Goal: Task Accomplishment & Management: Manage account settings

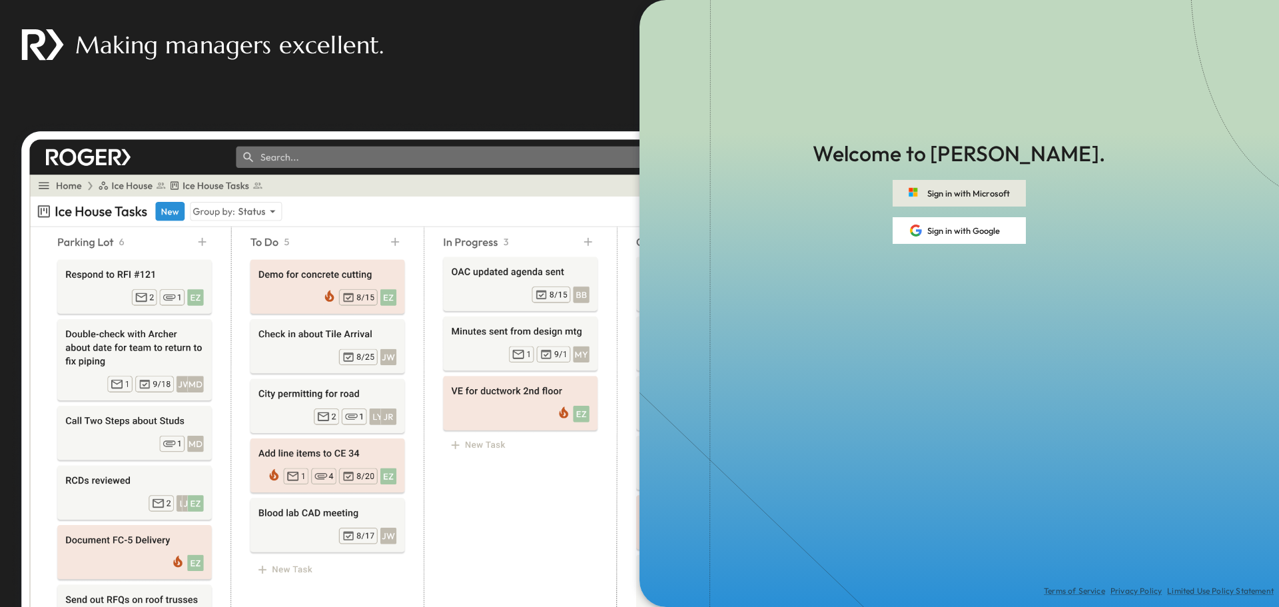
click at [941, 196] on button "Sign in with Microsoft" at bounding box center [958, 193] width 133 height 27
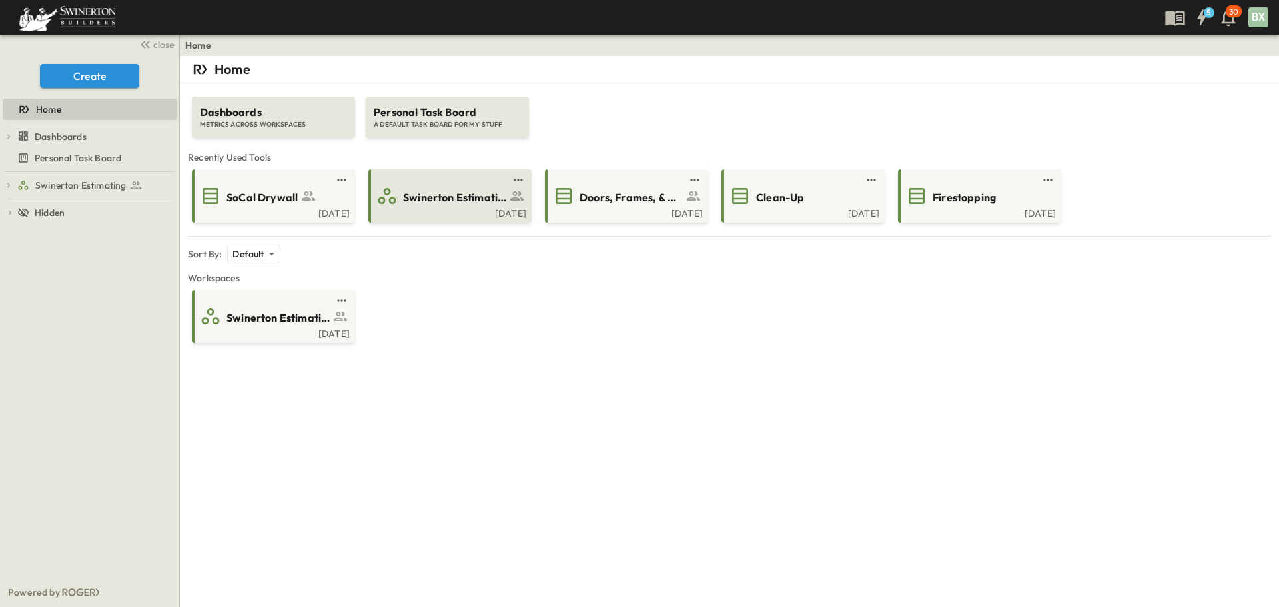
click at [470, 203] on span "Swinerton Estimating" at bounding box center [454, 197] width 103 height 15
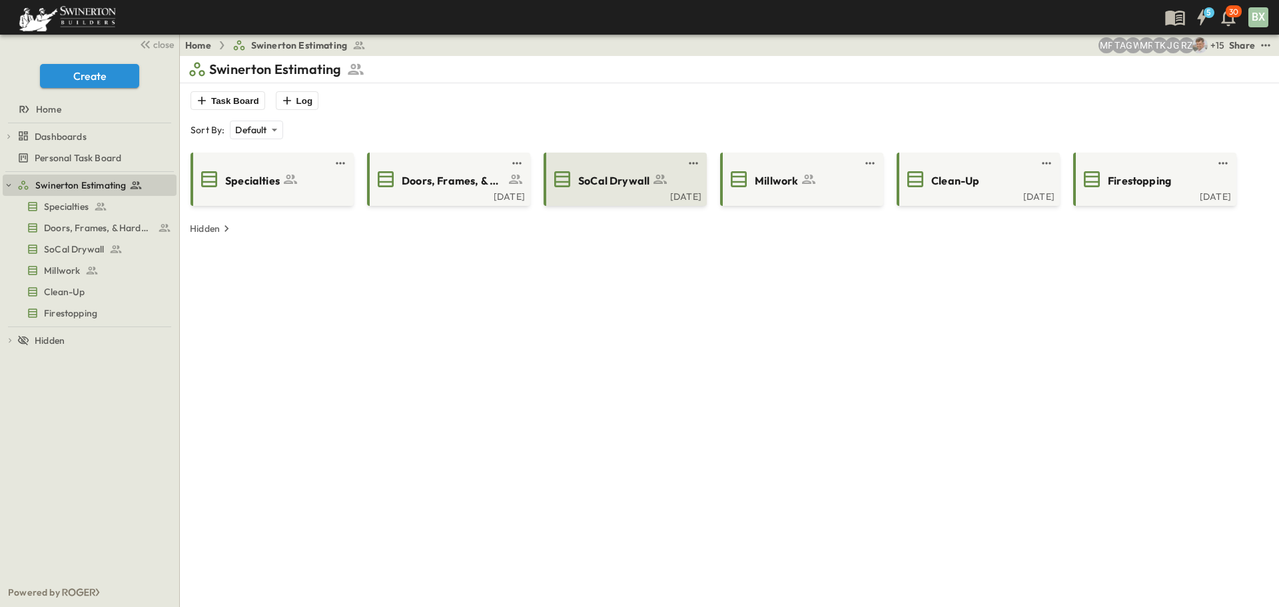
click at [622, 184] on span "SoCal Drywall" at bounding box center [613, 180] width 71 height 15
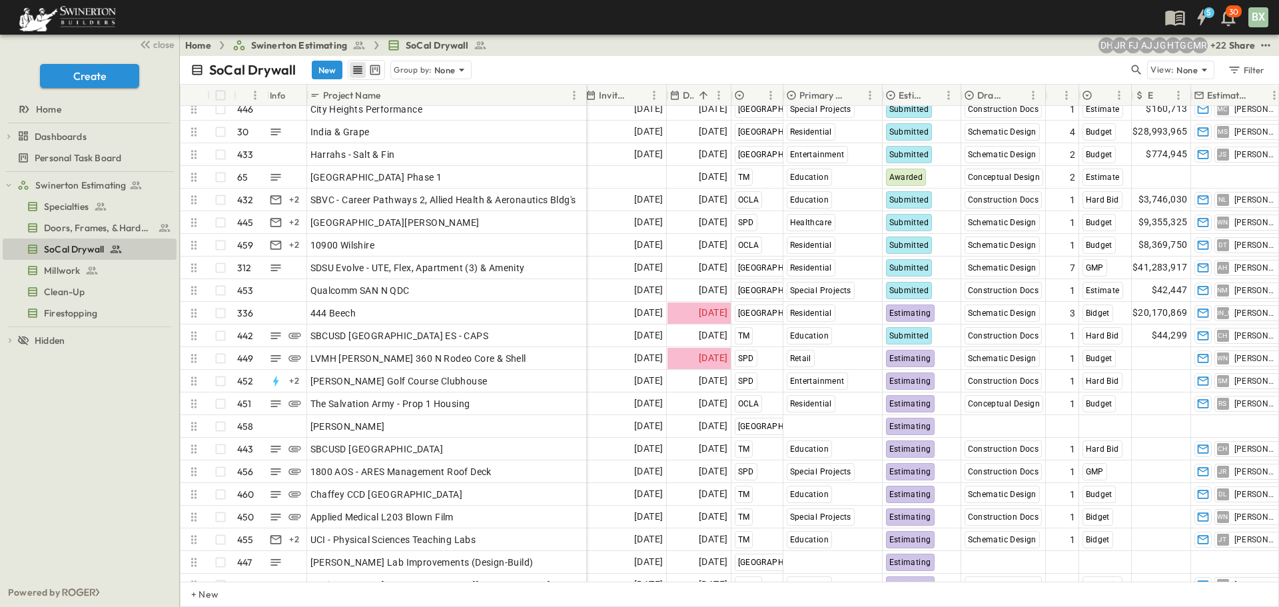
scroll to position [9791, 249]
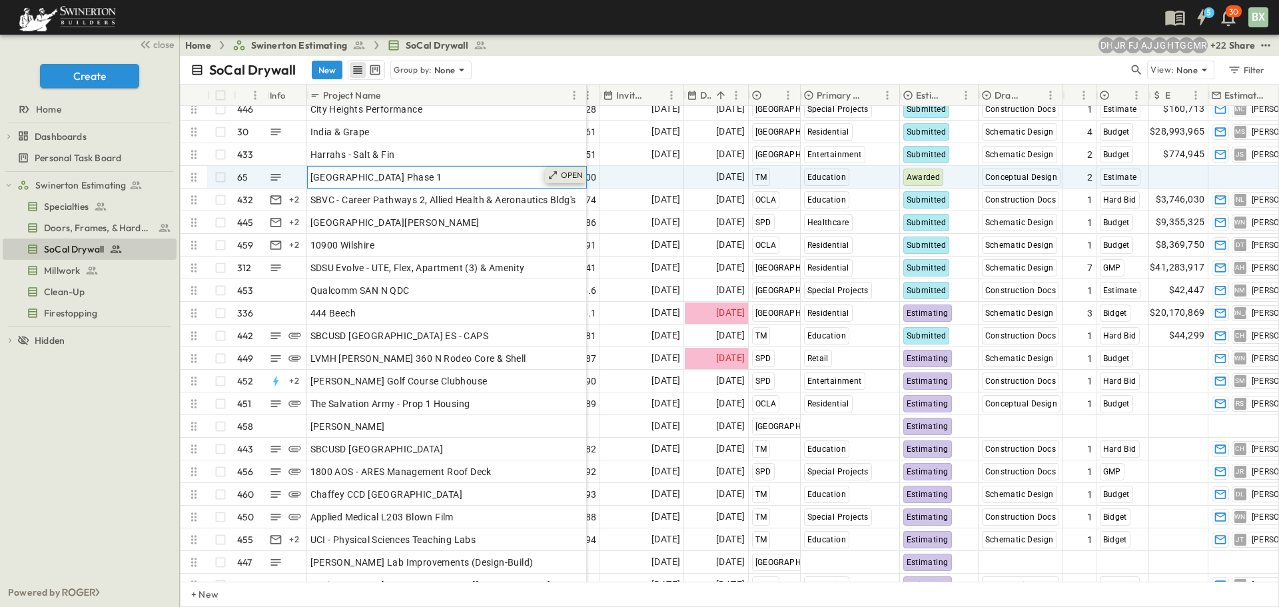
click at [567, 173] on p "OPEN" at bounding box center [572, 175] width 23 height 11
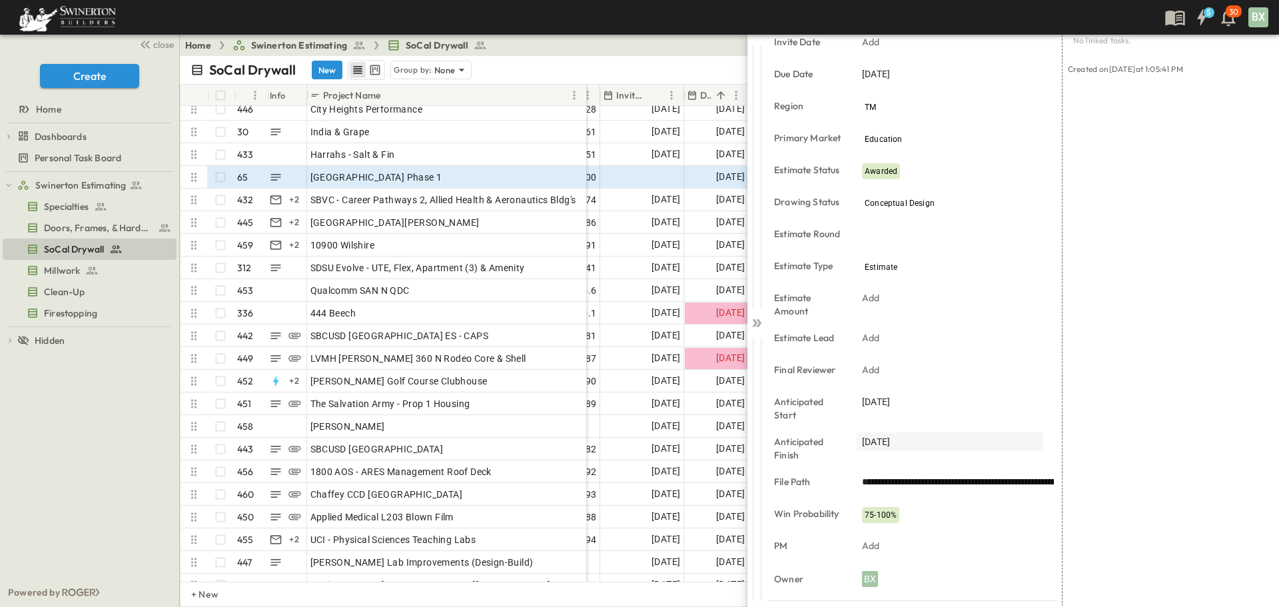
scroll to position [251, 0]
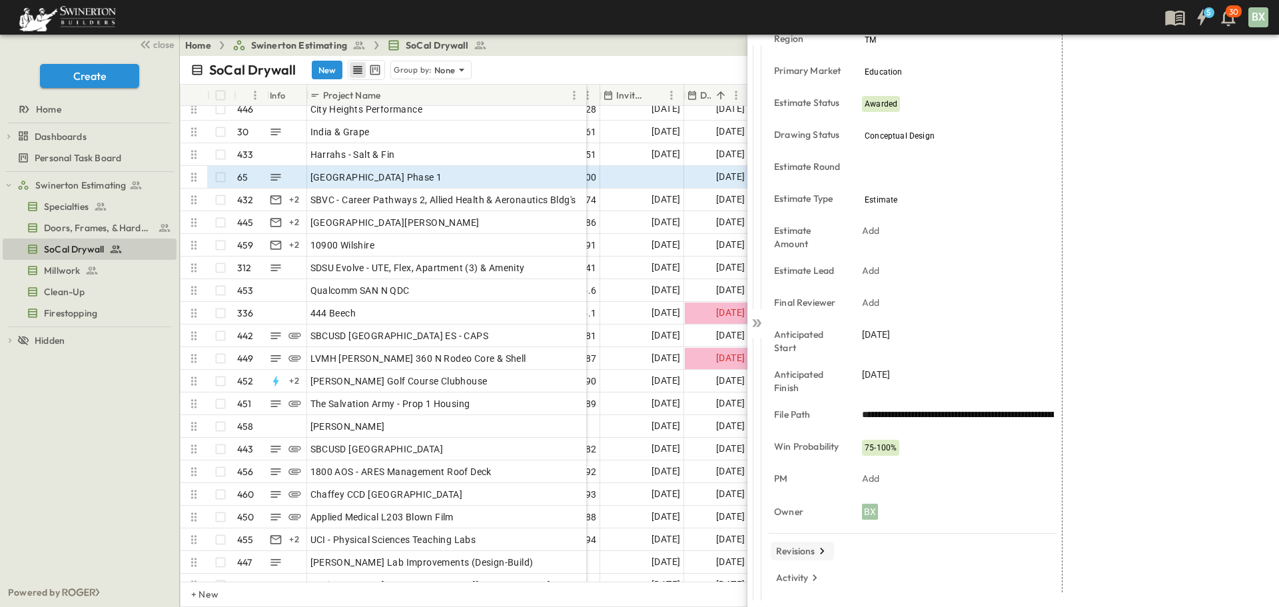
click at [819, 543] on button "Revisions" at bounding box center [802, 550] width 63 height 19
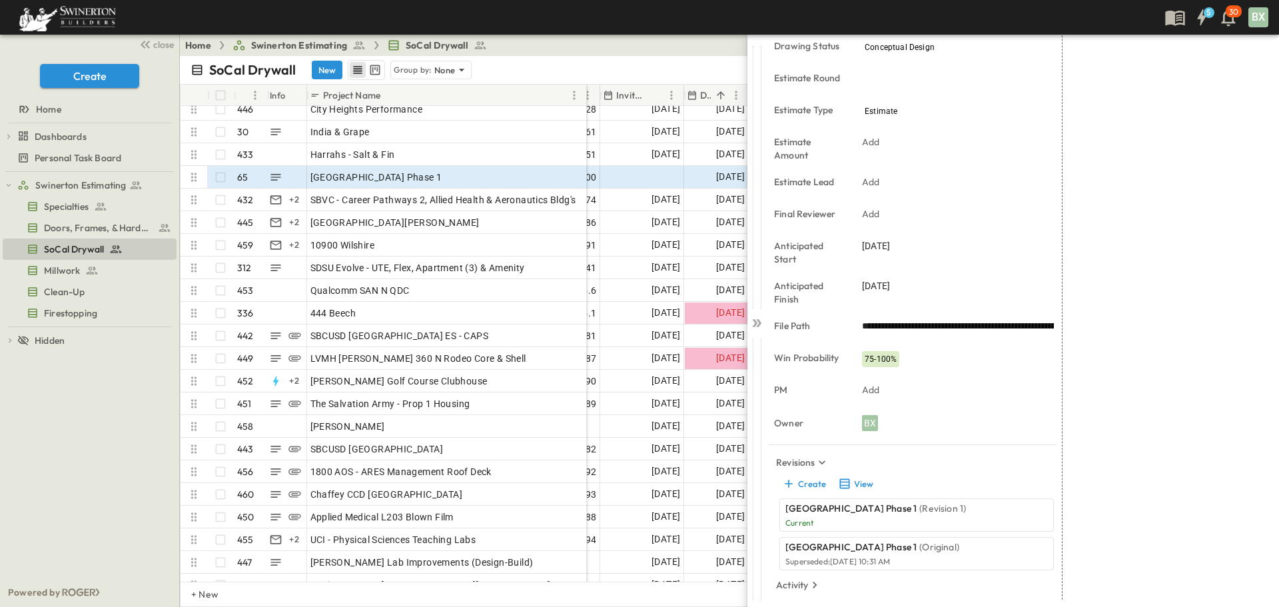
scroll to position [347, 0]
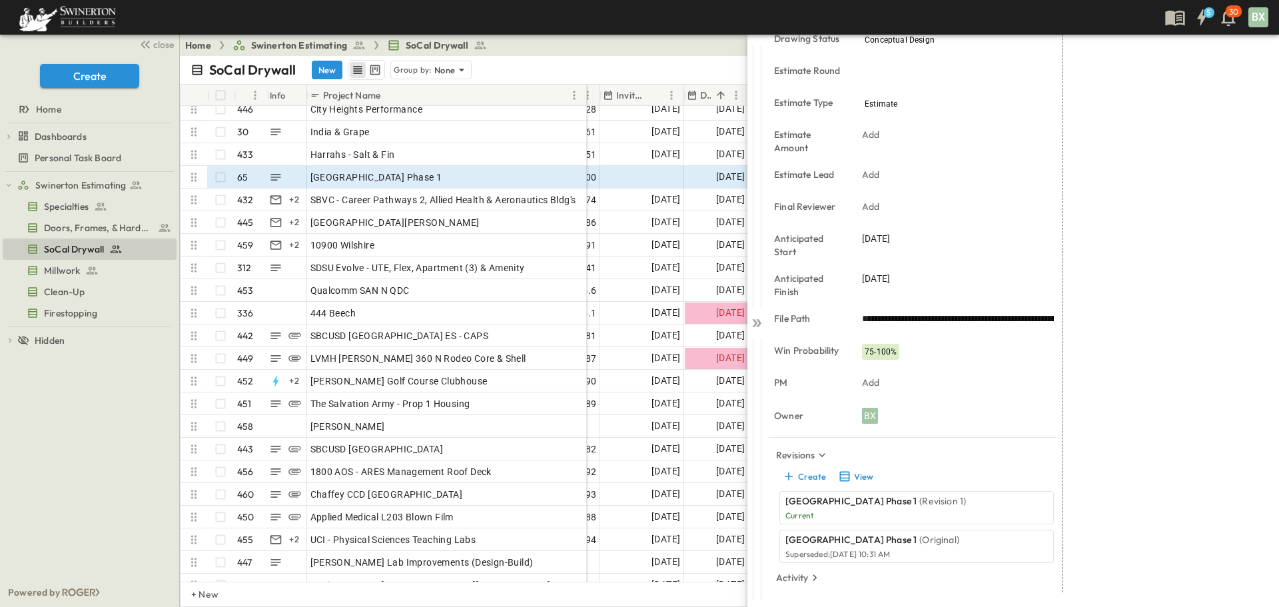
click at [908, 548] on div "[GEOGRAPHIC_DATA] Phase 1 (Original) Superseded: [DATE] 10:31 AM" at bounding box center [905, 546] width 241 height 27
click at [859, 516] on p "Current" at bounding box center [905, 515] width 241 height 11
click at [811, 516] on p "Current" at bounding box center [905, 515] width 241 height 11
click at [801, 514] on p "Current" at bounding box center [905, 515] width 241 height 11
drag, startPoint x: 921, startPoint y: 500, endPoint x: 857, endPoint y: 473, distance: 70.1
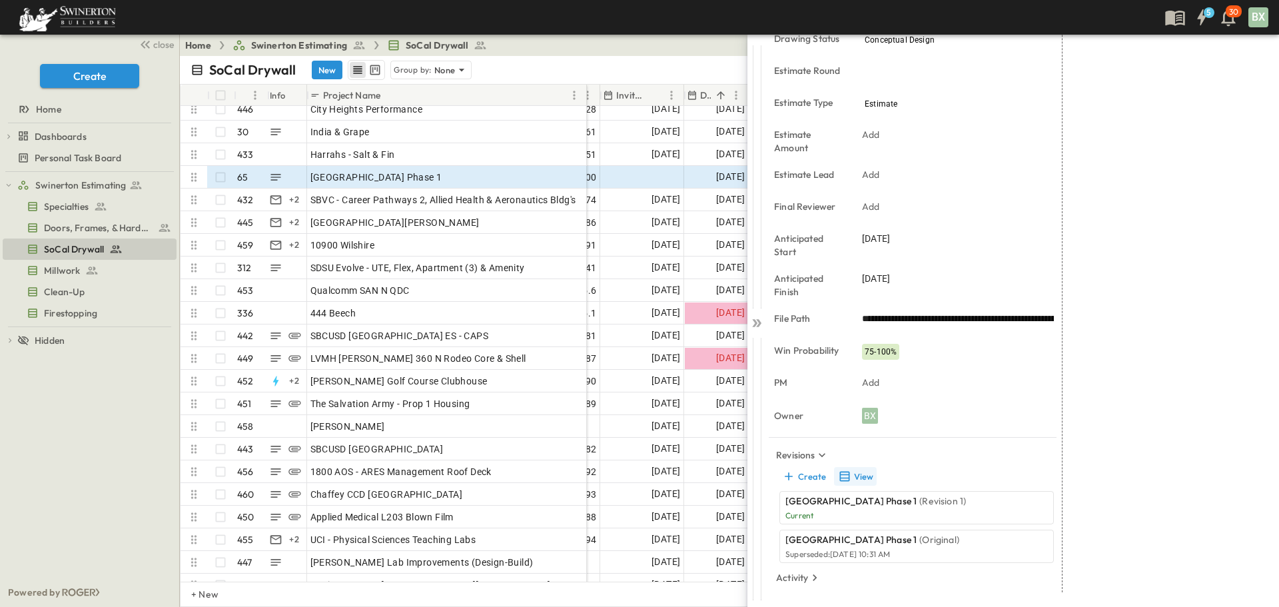
click at [857, 473] on button "View" at bounding box center [855, 476] width 43 height 19
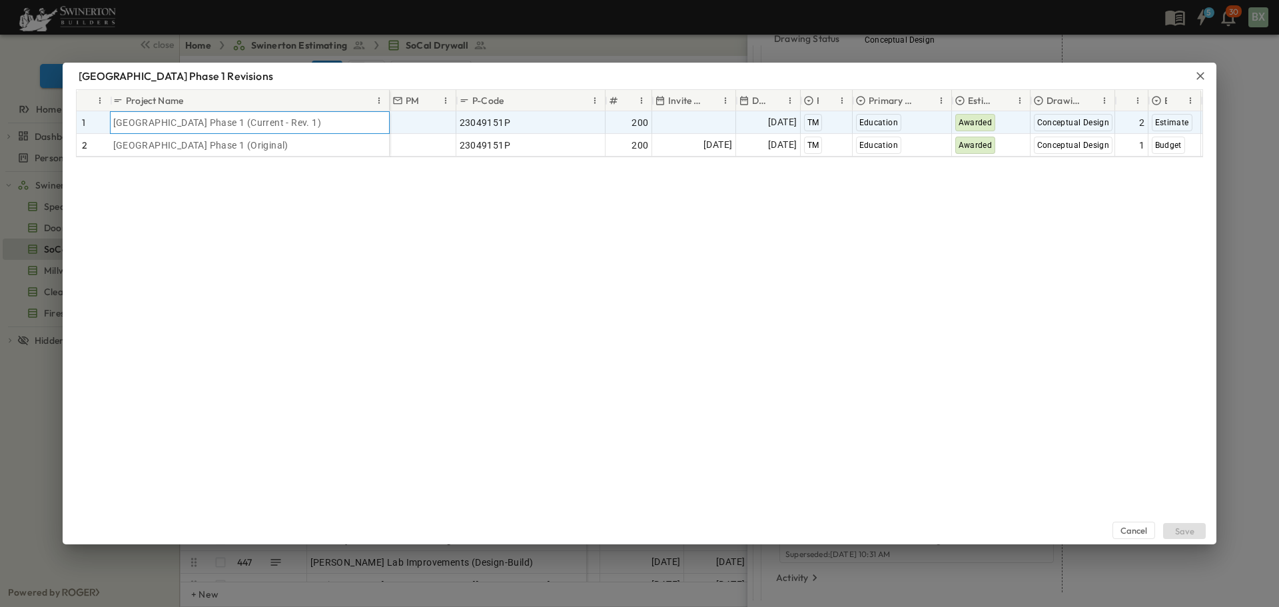
click at [322, 126] on span "[GEOGRAPHIC_DATA] Phase 1 (Current - Rev. 1)" at bounding box center [217, 122] width 208 height 13
click at [404, 125] on span "Add Project Manager" at bounding box center [439, 122] width 93 height 13
click at [519, 125] on div "23049151P" at bounding box center [531, 122] width 143 height 19
click at [1008, 119] on div "Awarded" at bounding box center [990, 122] width 77 height 21
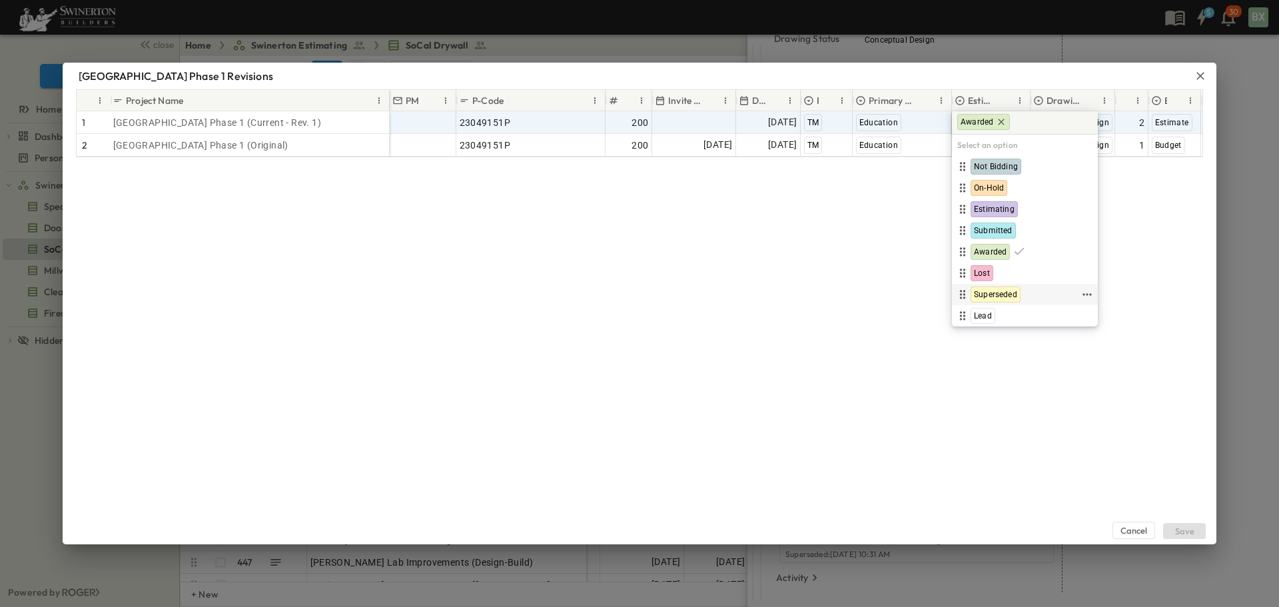
click at [1000, 290] on span "Superseded" at bounding box center [995, 294] width 43 height 11
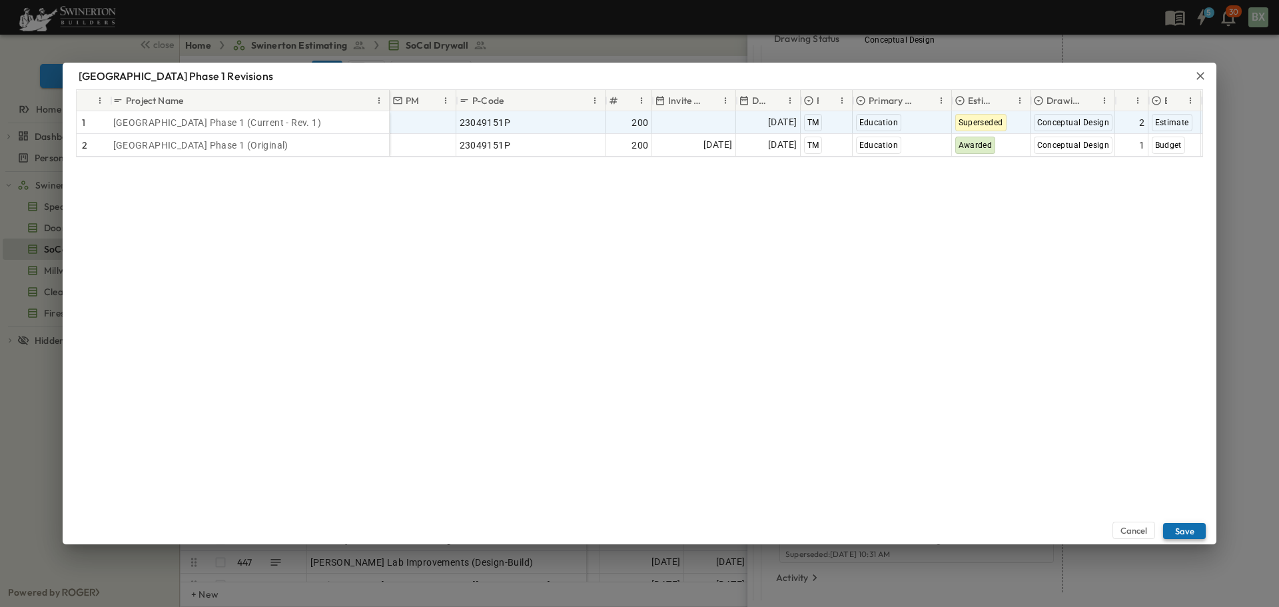
click at [1176, 527] on button "Save" at bounding box center [1184, 531] width 43 height 16
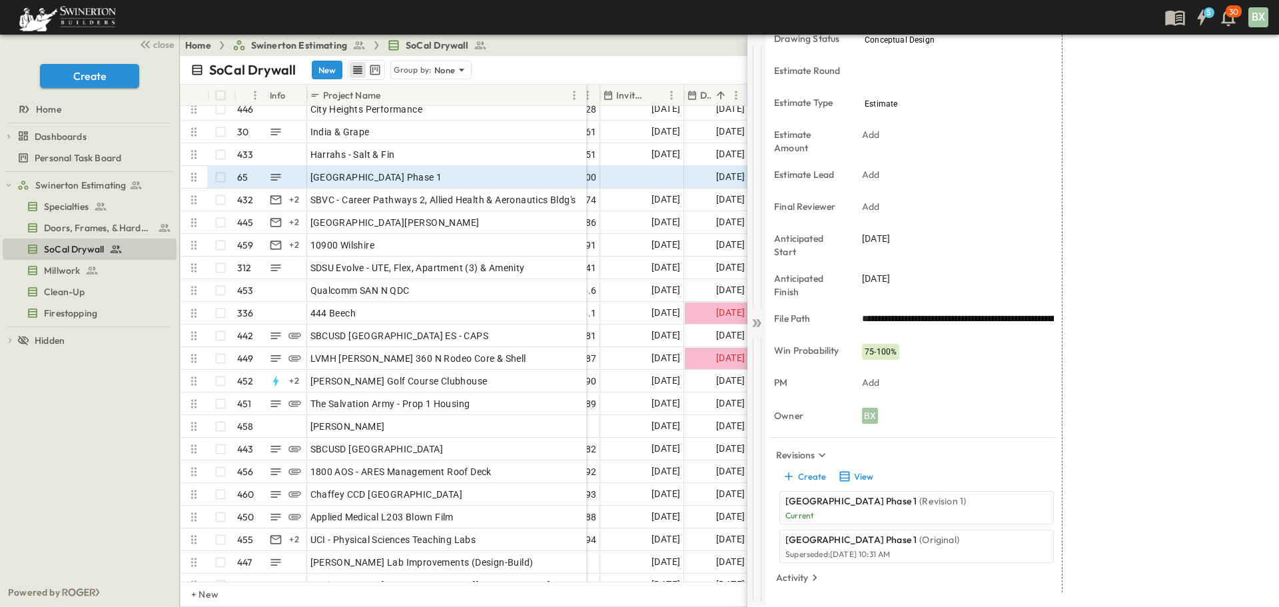
click at [757, 318] on icon at bounding box center [756, 322] width 13 height 13
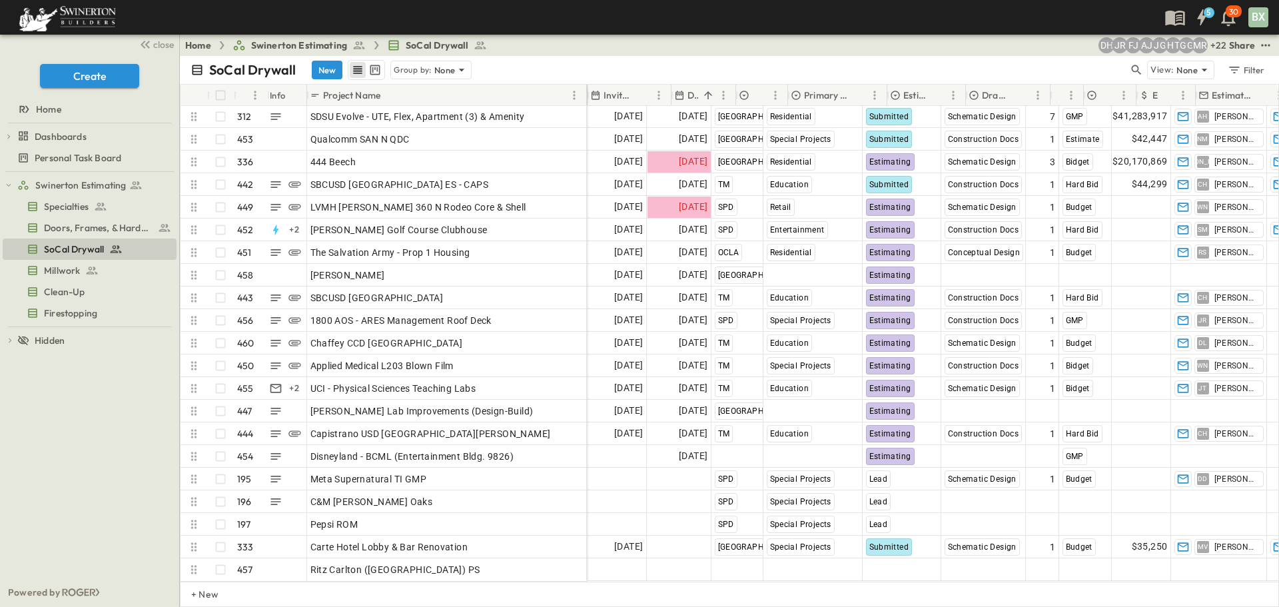
scroll to position [9952, 262]
